Goal: Navigation & Orientation: Understand site structure

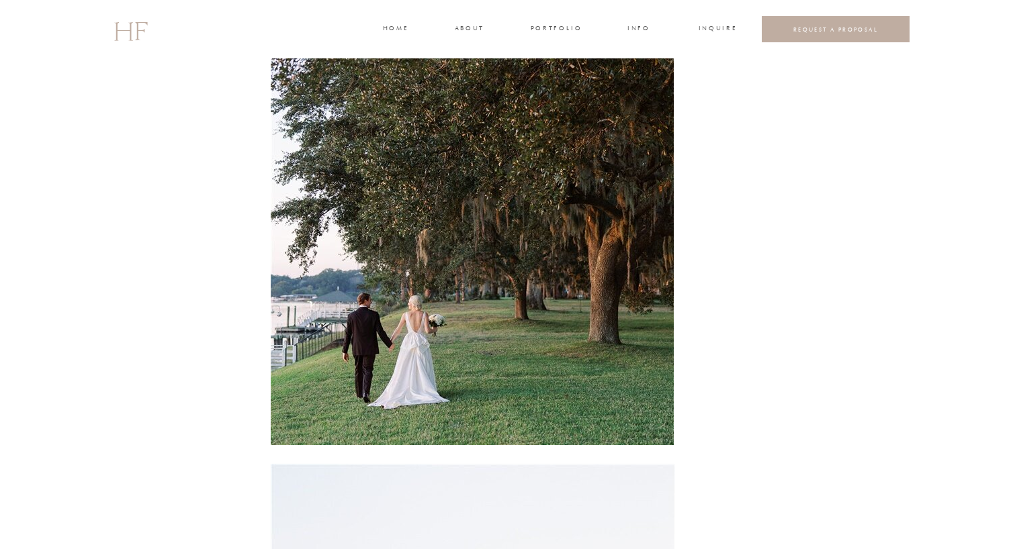
scroll to position [11151, 0]
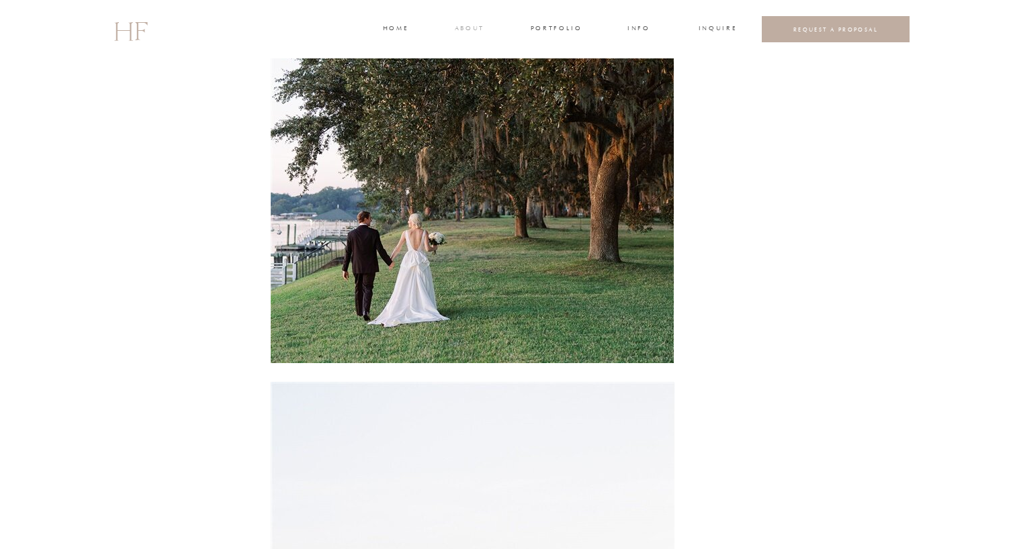
click at [474, 27] on h3 "about" at bounding box center [469, 30] width 28 height 12
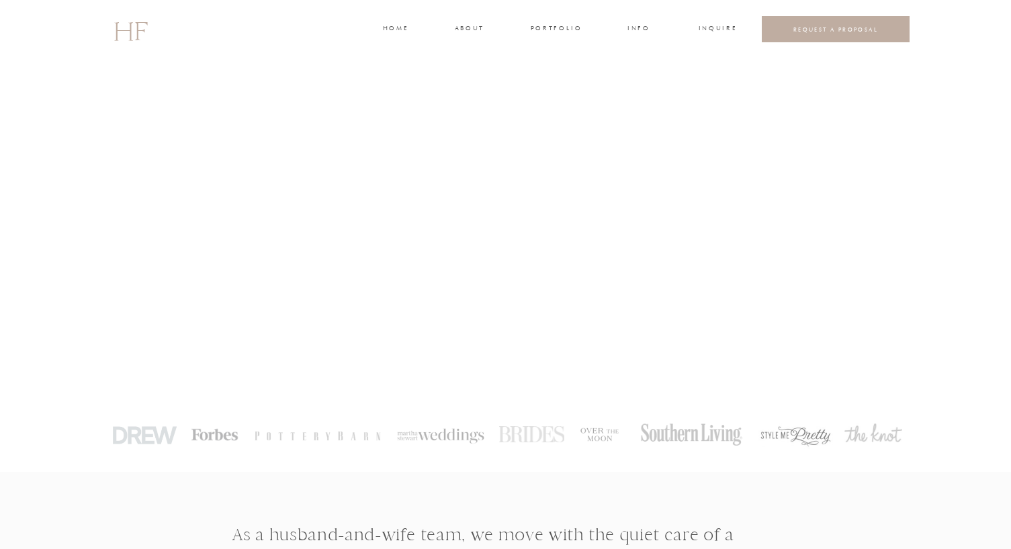
click at [556, 32] on h3 "portfolio" at bounding box center [555, 30] width 50 height 12
click at [557, 58] on h3 "WEDDINGS" at bounding box center [555, 60] width 47 height 12
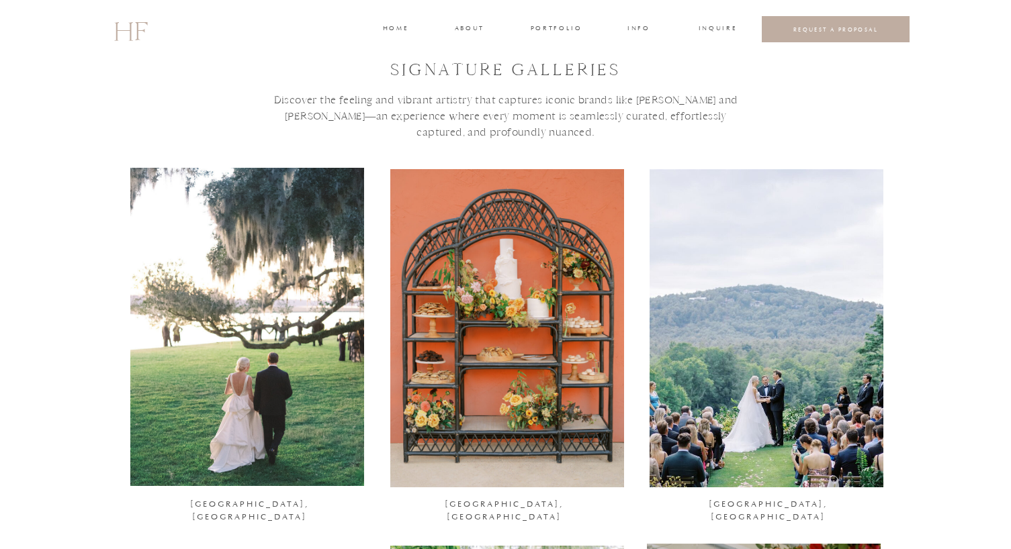
scroll to position [47, 0]
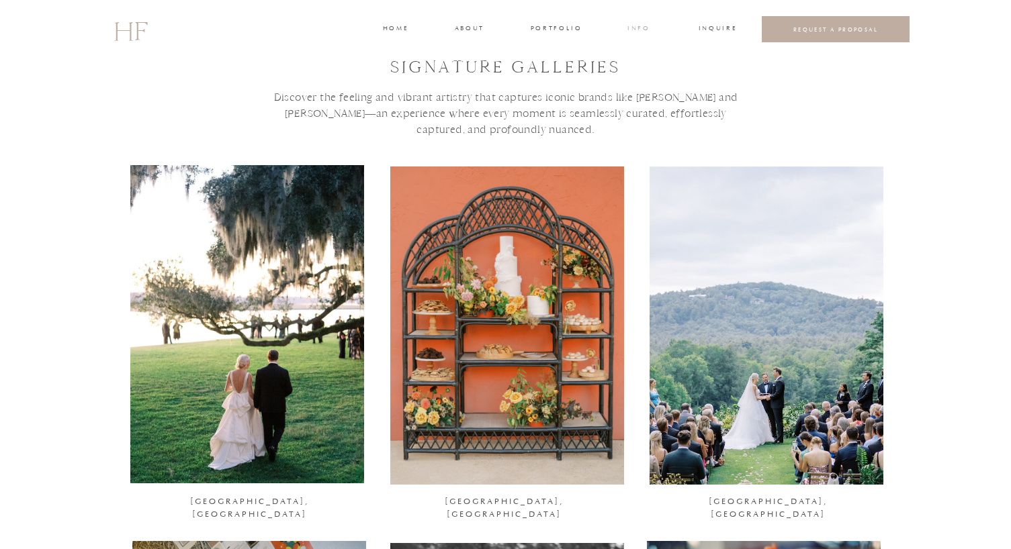
click at [637, 30] on h3 "INFO" at bounding box center [638, 30] width 25 height 12
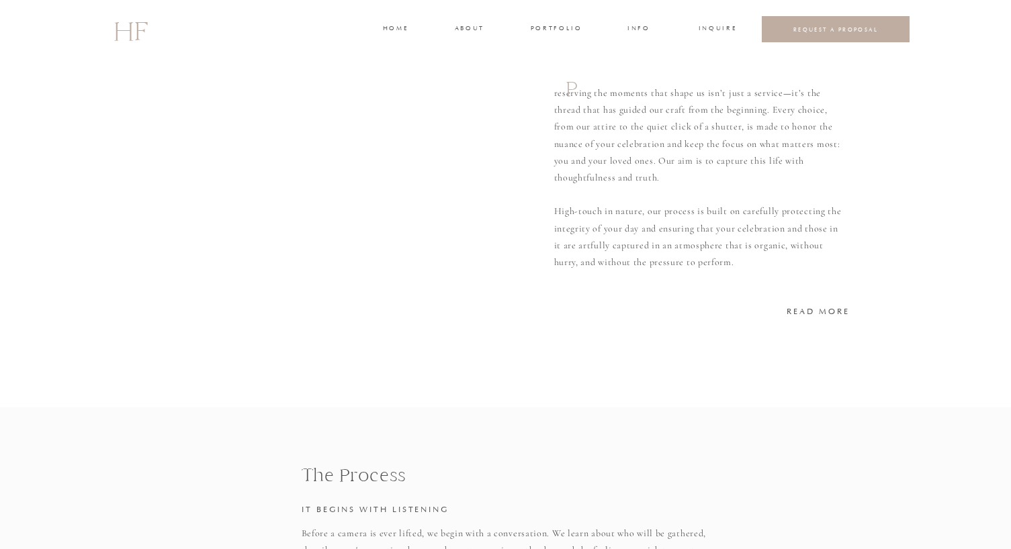
scroll to position [169, 0]
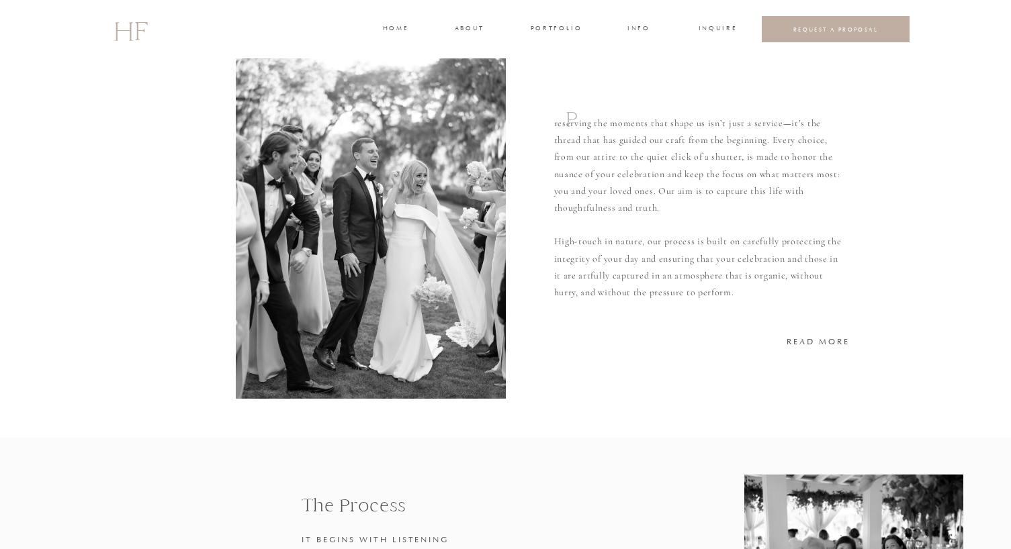
click at [396, 24] on h3 "home" at bounding box center [395, 30] width 25 height 12
